Goal: Find specific page/section: Find specific page/section

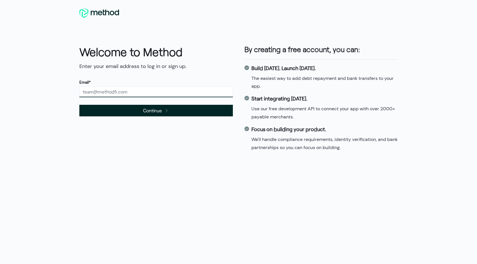
click at [127, 93] on input "text" at bounding box center [155, 91] width 153 height 11
type input "[PERSON_NAME][EMAIL_ADDRESS][DOMAIN_NAME]"
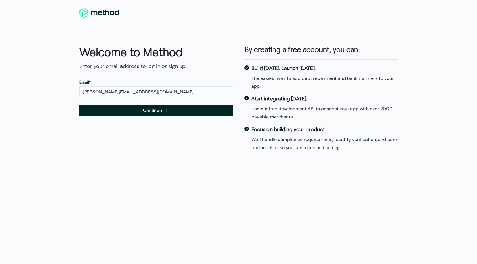
click at [133, 111] on span "Continue" at bounding box center [155, 111] width 153 height 12
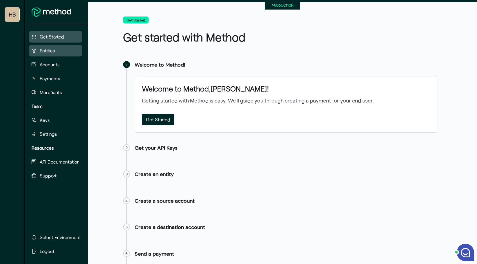
click at [57, 48] on button "Entities" at bounding box center [55, 51] width 53 height 12
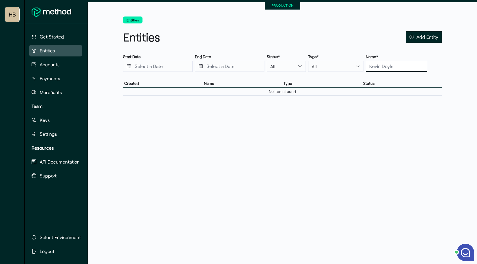
click at [371, 68] on input "text" at bounding box center [396, 66] width 61 height 11
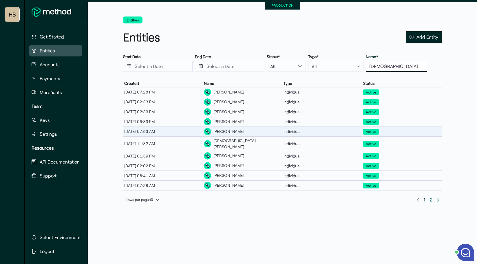
type input "Christi"
click at [269, 133] on div "Christian Sutter" at bounding box center [243, 132] width 80 height 10
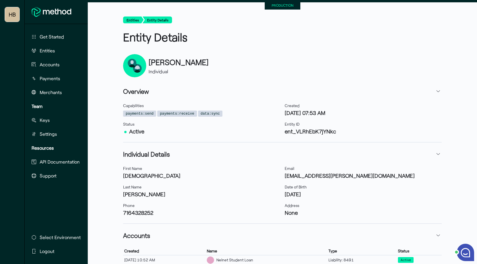
scroll to position [48, 0]
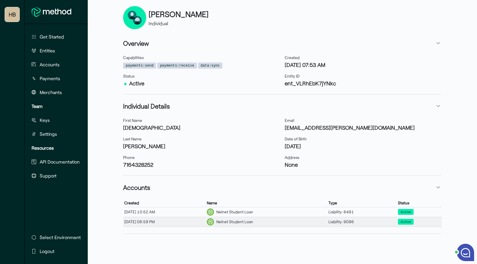
click at [243, 223] on div "Nelnet Student Loan" at bounding box center [234, 222] width 37 height 6
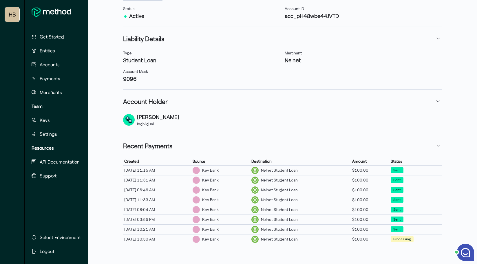
scroll to position [105, 0]
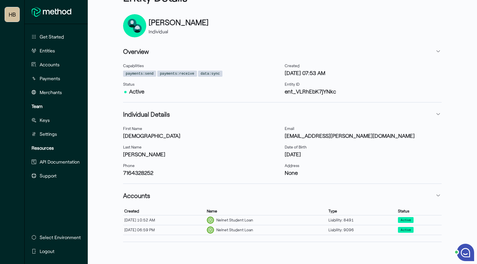
scroll to position [48, 0]
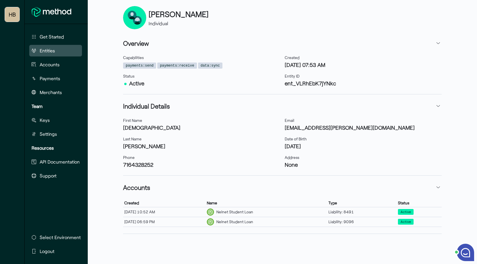
click at [53, 54] on button "Entities" at bounding box center [55, 51] width 53 height 12
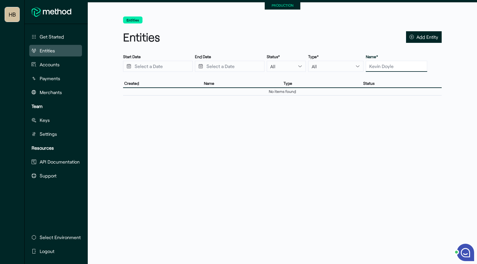
click at [372, 70] on input "text" at bounding box center [396, 66] width 61 height 11
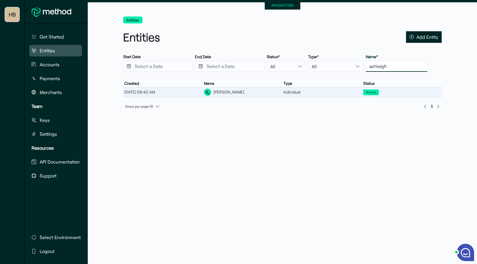
type input "ashleigh"
click at [246, 92] on div "Ashleigh Pishotta" at bounding box center [243, 92] width 80 height 10
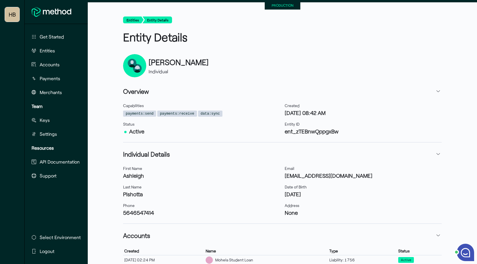
scroll to position [38, 0]
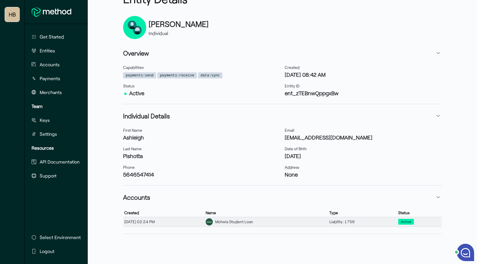
click at [279, 219] on div "Mohela Student Loan" at bounding box center [266, 222] width 124 height 10
